Goal: Task Accomplishment & Management: Use online tool/utility

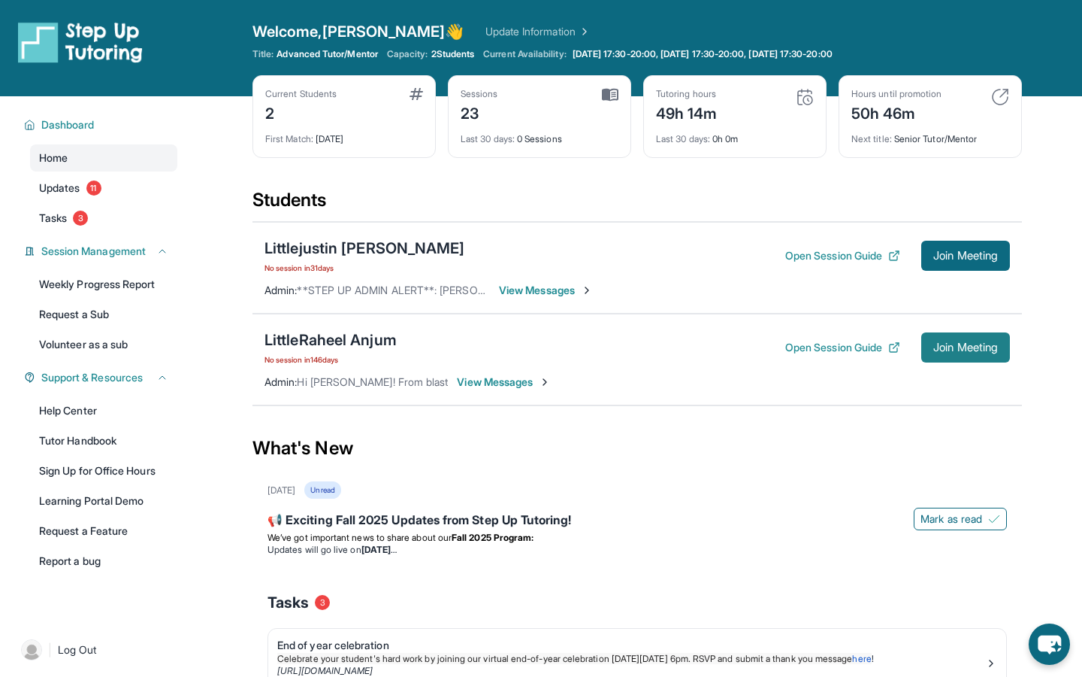
click at [969, 352] on span "Join Meeting" at bounding box center [966, 347] width 65 height 9
click at [941, 385] on div "LittleRaheel Anjum No session [DATE] Open Session Guide Join Meeting Admin : Hi…" at bounding box center [638, 359] width 770 height 92
click at [408, 212] on div "Students" at bounding box center [638, 204] width 770 height 33
click at [936, 252] on span "Join Meeting" at bounding box center [966, 255] width 65 height 9
